Goal: Obtain resource: Download file/media

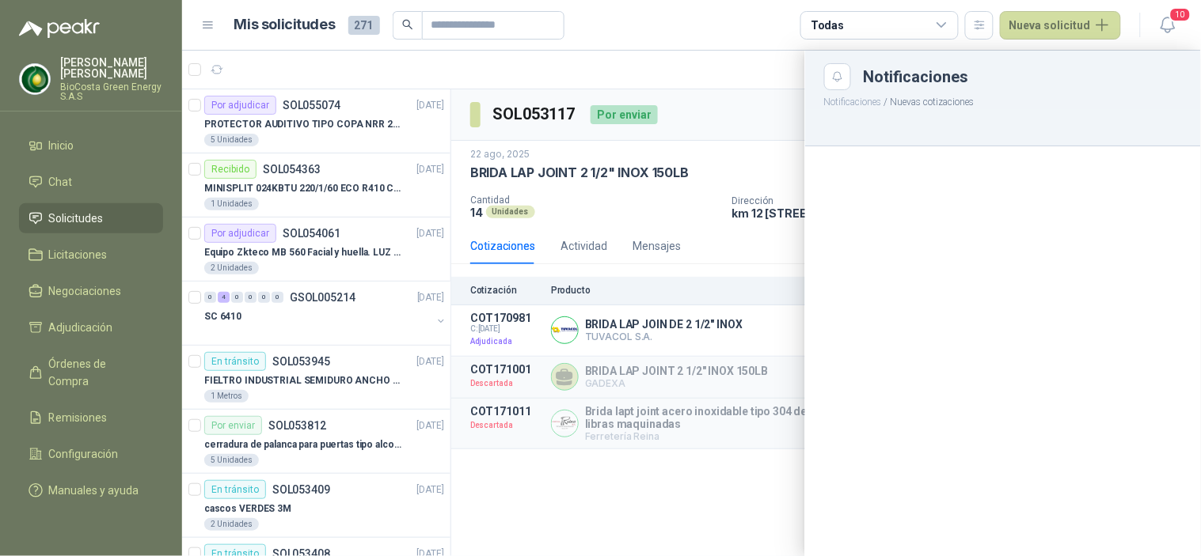
scroll to position [527, 0]
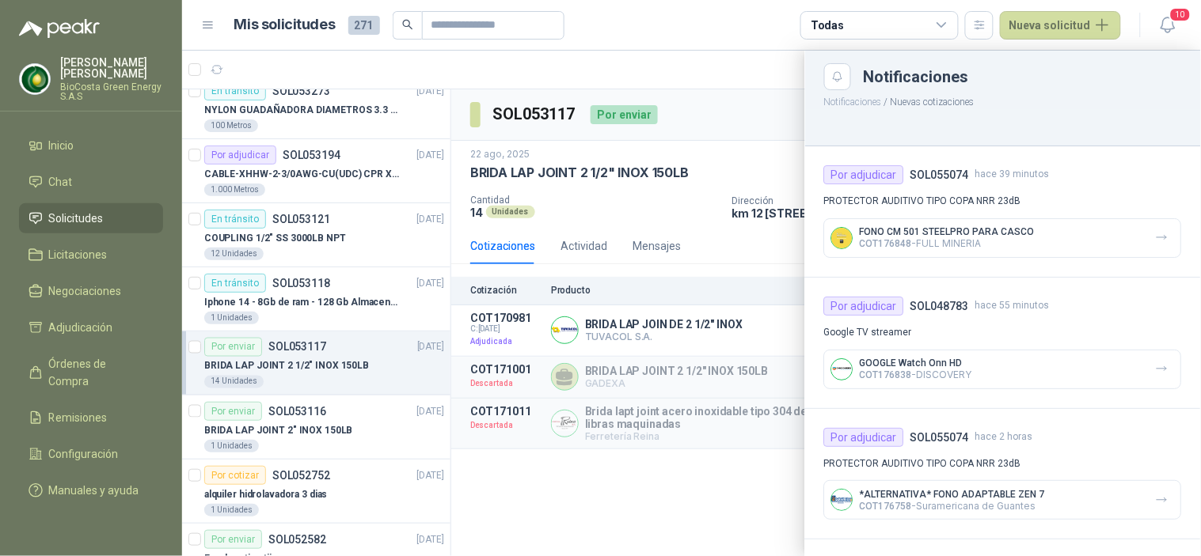
click at [893, 236] on p "FONO CM 501 STEELPRO PARA CASCO" at bounding box center [946, 231] width 175 height 11
drag, startPoint x: 446, startPoint y: 207, endPoint x: 448, endPoint y: 119, distance: 87.9
click at [448, 116] on div at bounding box center [691, 304] width 1018 height 506
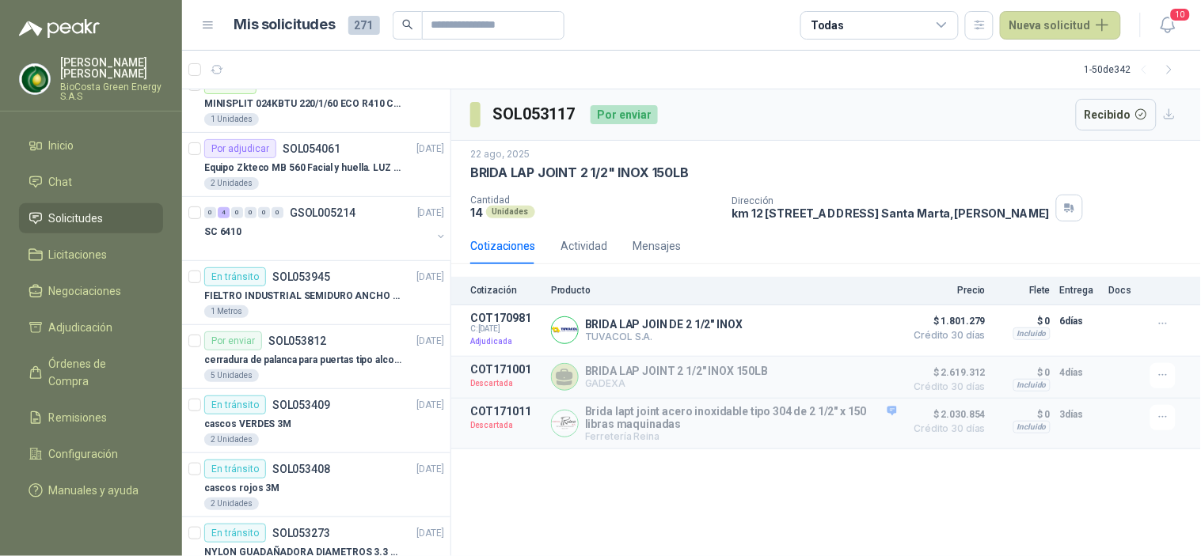
scroll to position [0, 0]
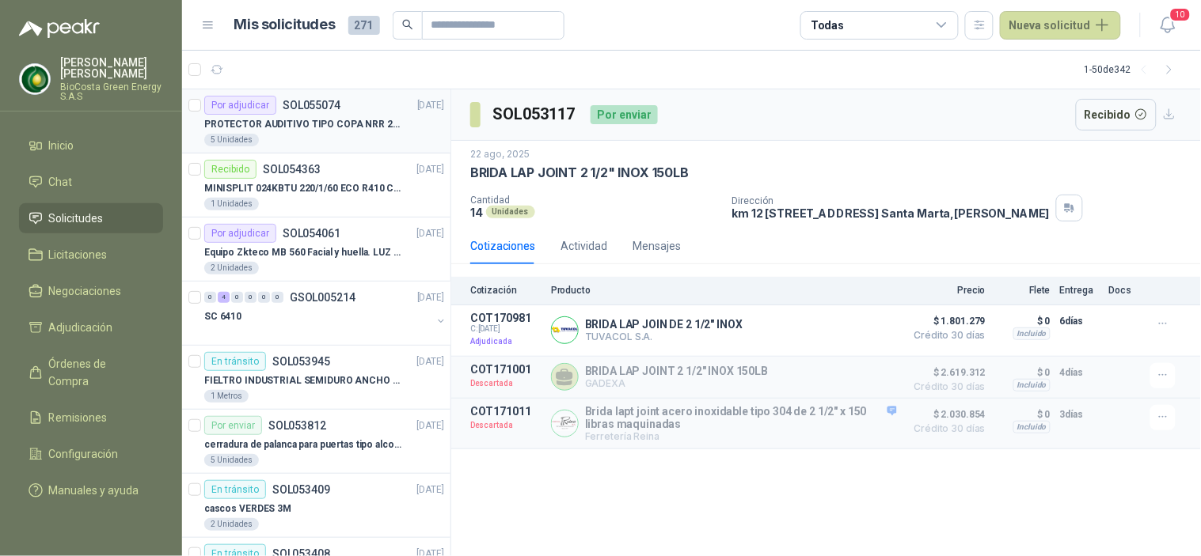
click at [334, 111] on p "SOL055074" at bounding box center [312, 105] width 58 height 11
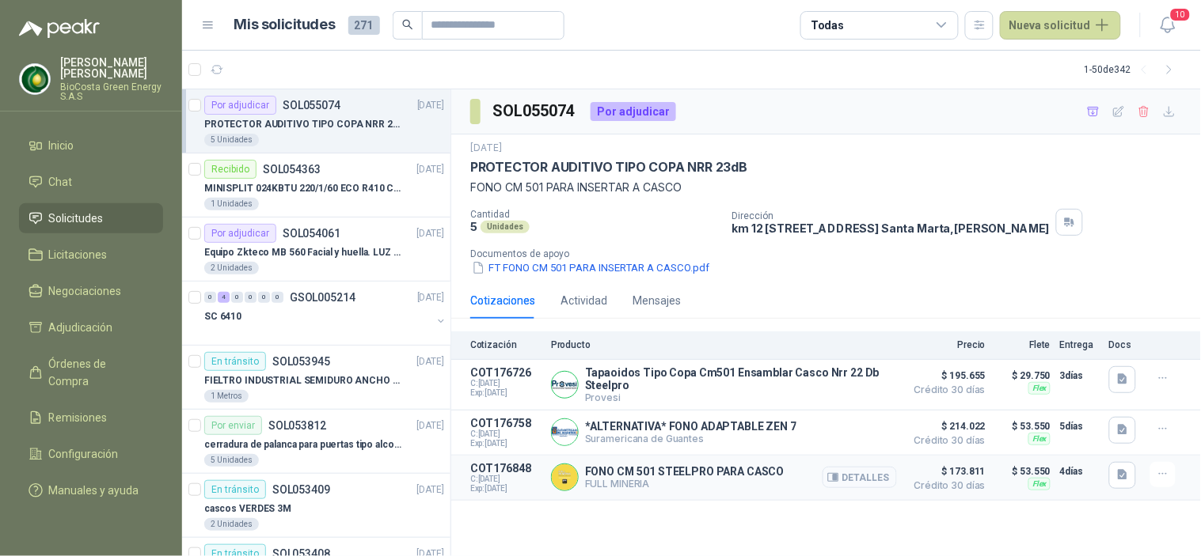
click at [835, 480] on icon "button" at bounding box center [833, 478] width 12 height 12
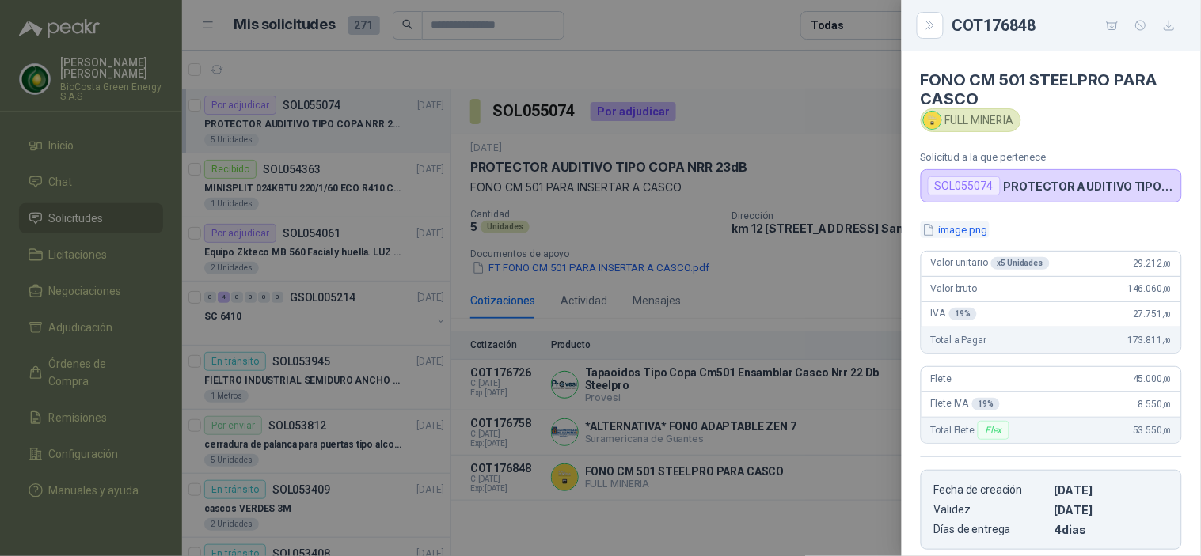
click at [948, 231] on button "image.png" at bounding box center [954, 230] width 69 height 17
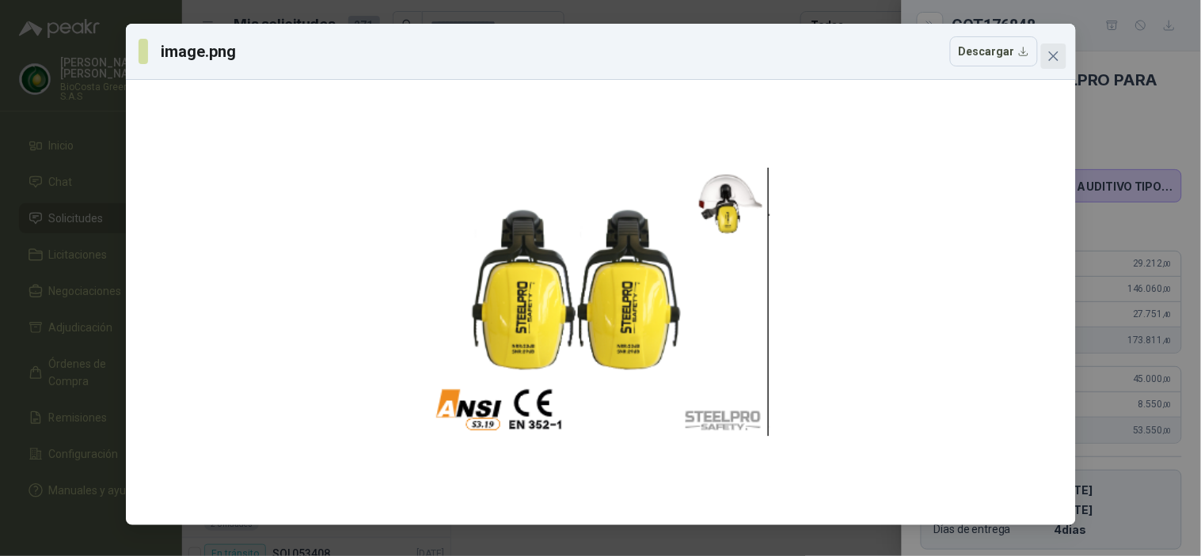
click at [1047, 55] on icon "close" at bounding box center [1053, 56] width 13 height 13
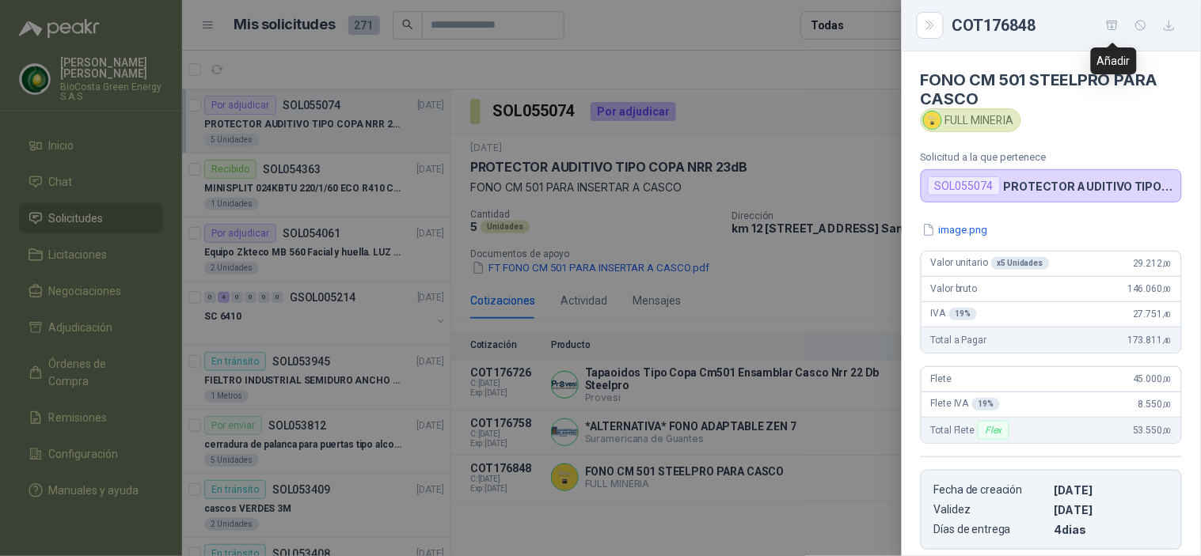
click at [1167, 28] on icon "button" at bounding box center [1169, 25] width 13 height 13
click at [969, 233] on button "image.png" at bounding box center [954, 230] width 69 height 17
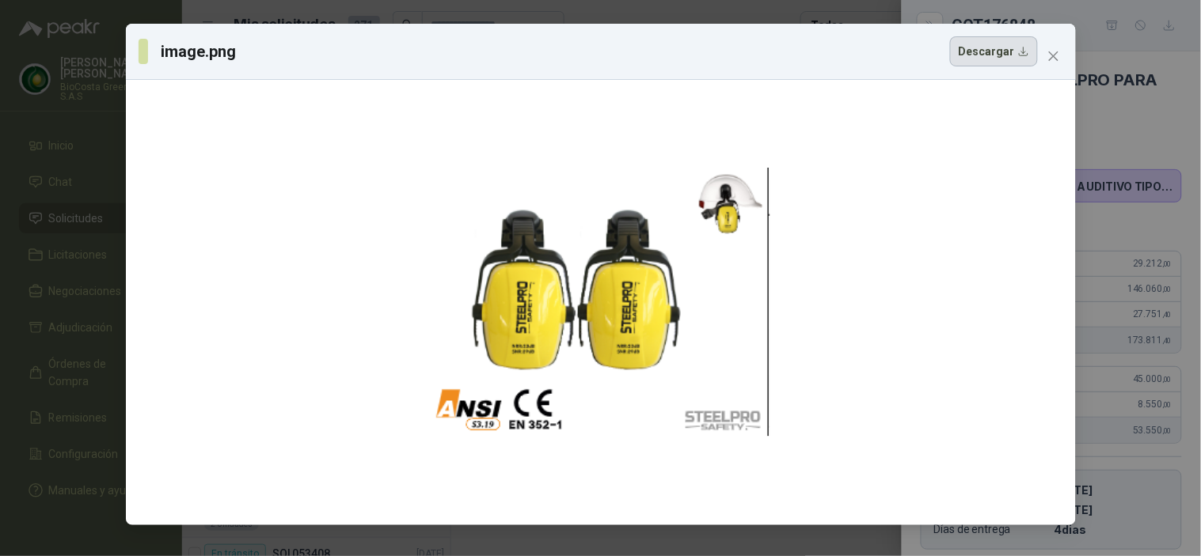
click at [980, 61] on button "Descargar" at bounding box center [994, 51] width 88 height 30
click at [1053, 56] on icon "close" at bounding box center [1052, 55] width 9 height 9
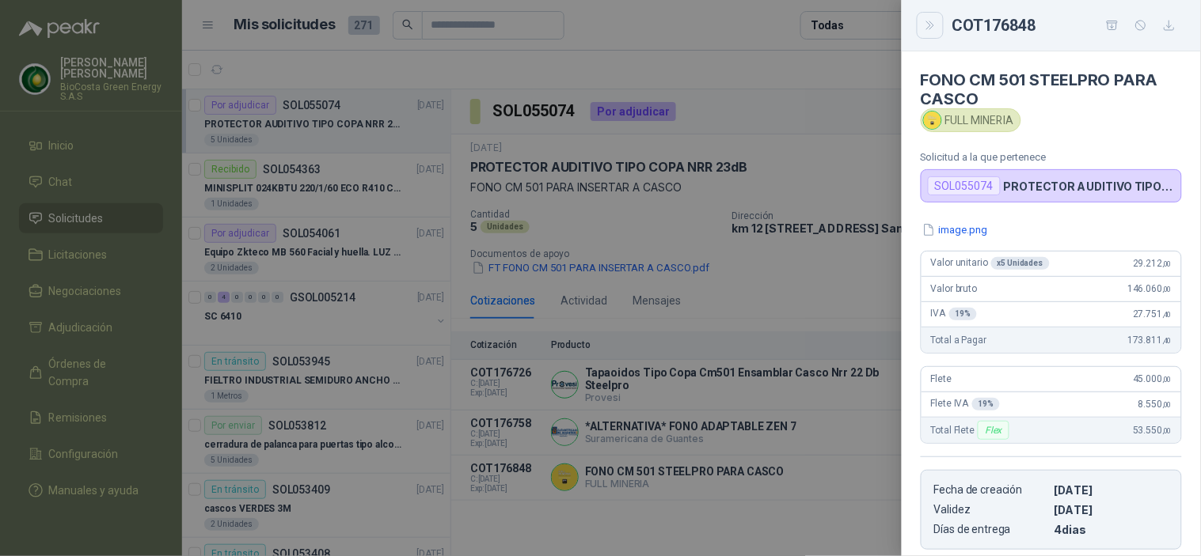
click at [929, 26] on icon "Close" at bounding box center [929, 25] width 7 height 8
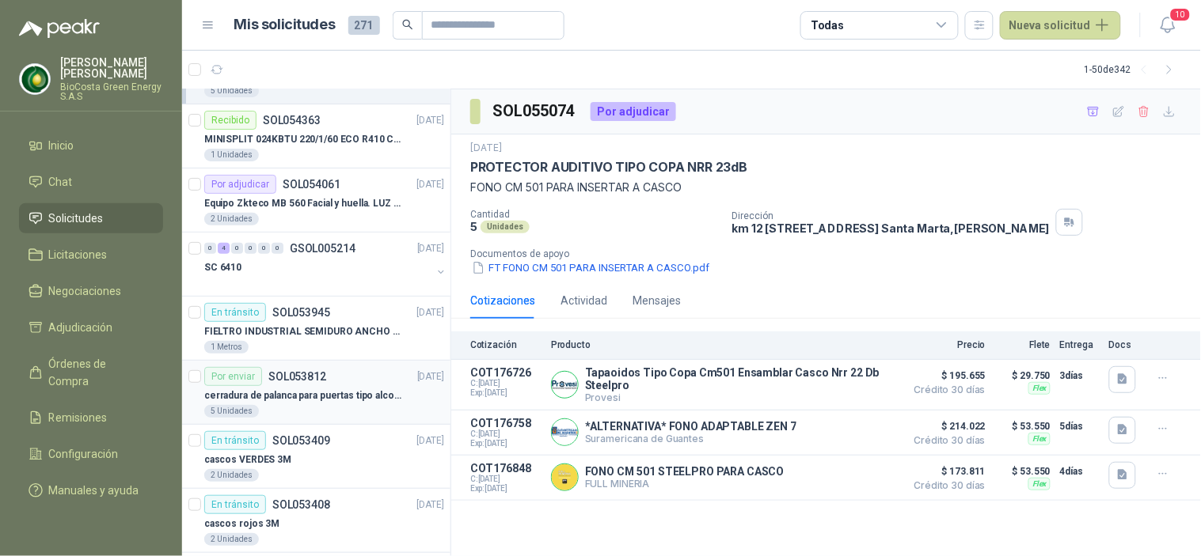
scroll to position [88, 0]
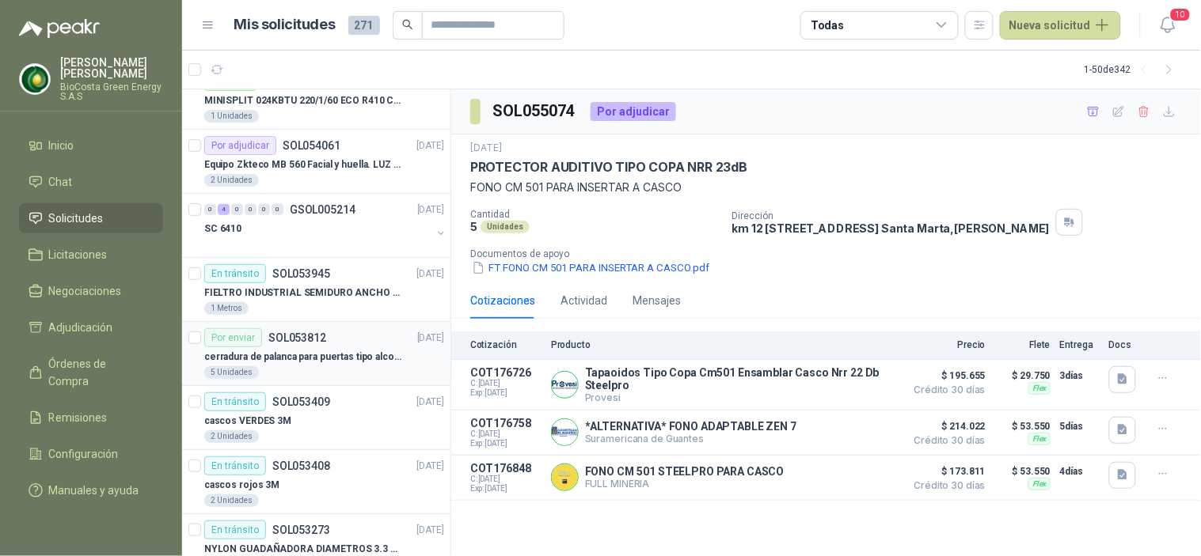
click at [335, 362] on p "cerradura de palanca para puertas tipo alcoba marca yale" at bounding box center [302, 357] width 197 height 15
